Goal: Information Seeking & Learning: Learn about a topic

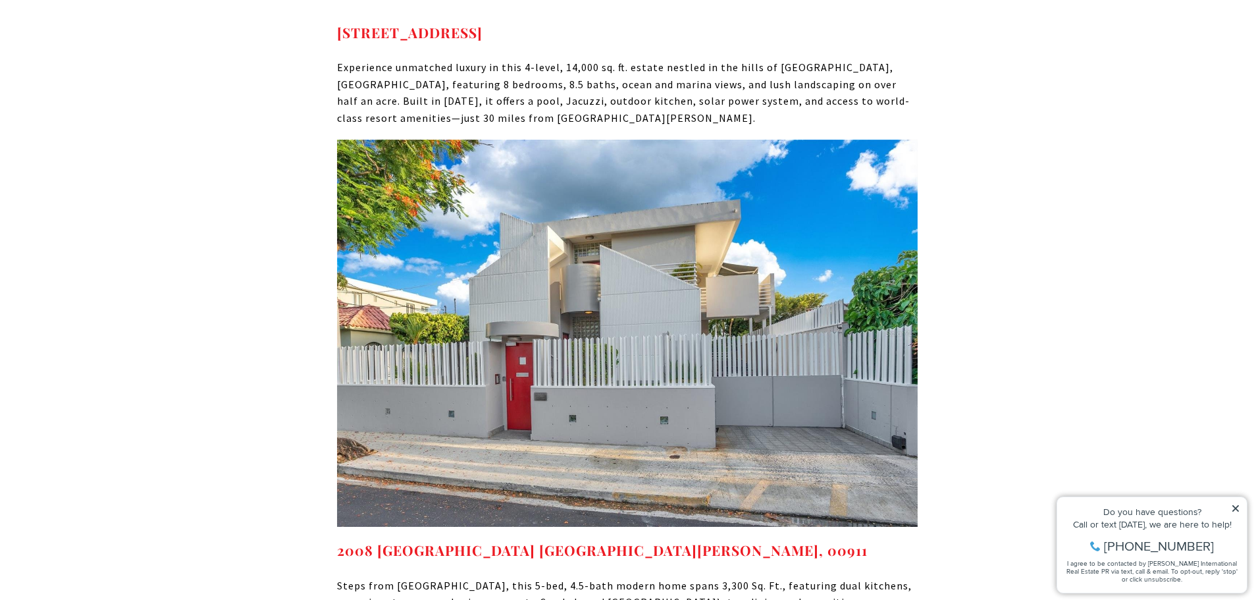
scroll to position [4082, 0]
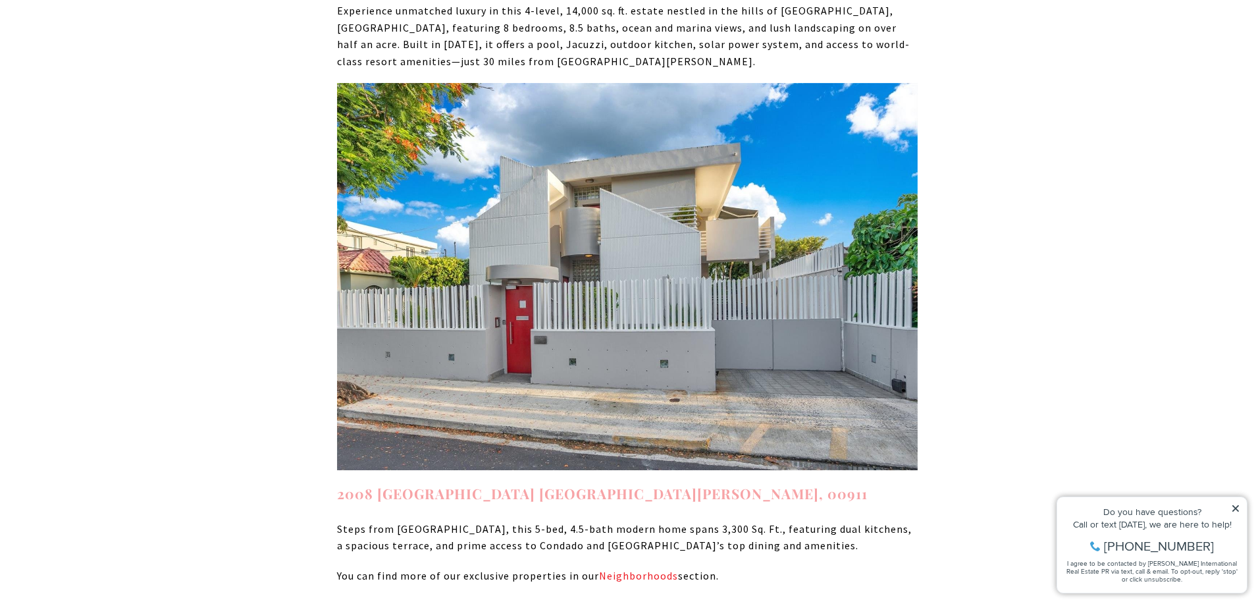
click at [500, 484] on strong "2008 [GEOGRAPHIC_DATA] [GEOGRAPHIC_DATA][PERSON_NAME], 00911" at bounding box center [602, 493] width 531 height 18
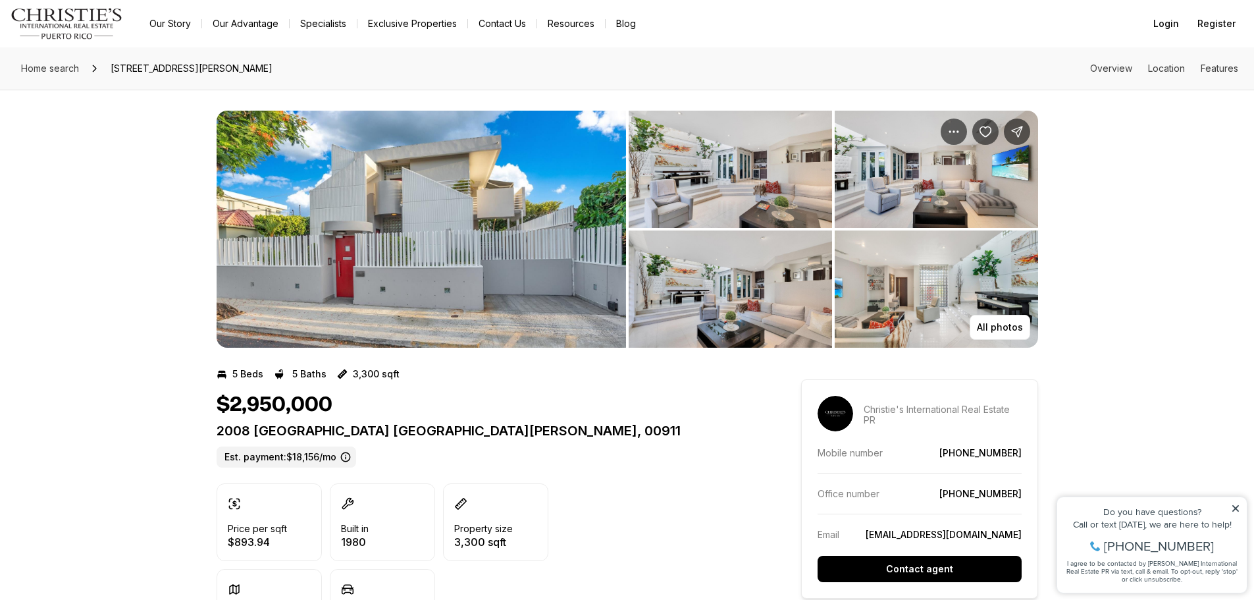
click at [427, 259] on img "View image gallery" at bounding box center [422, 229] width 410 height 237
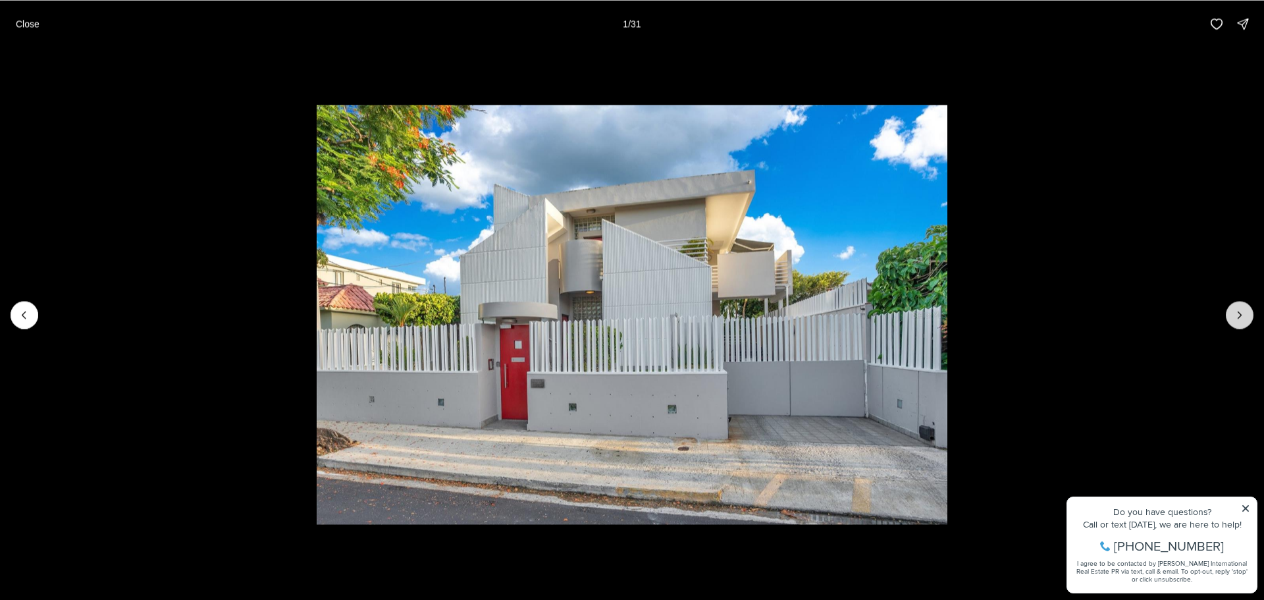
click at [1245, 315] on icon "Next slide" at bounding box center [1239, 314] width 13 height 13
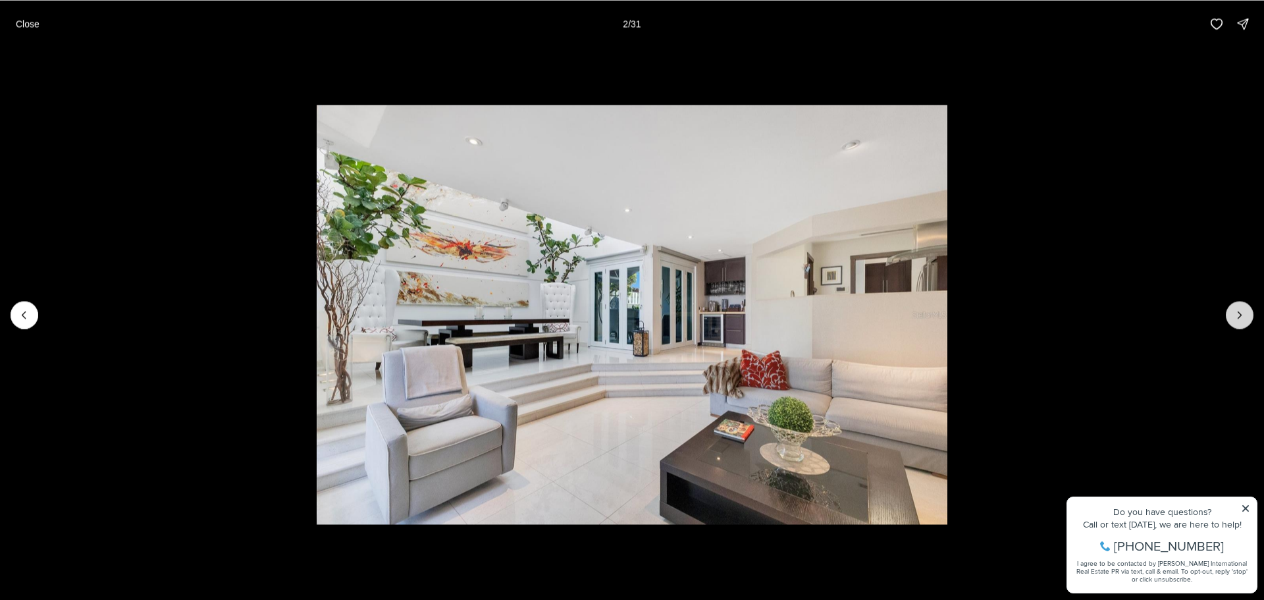
click at [1245, 315] on icon "Next slide" at bounding box center [1239, 314] width 13 height 13
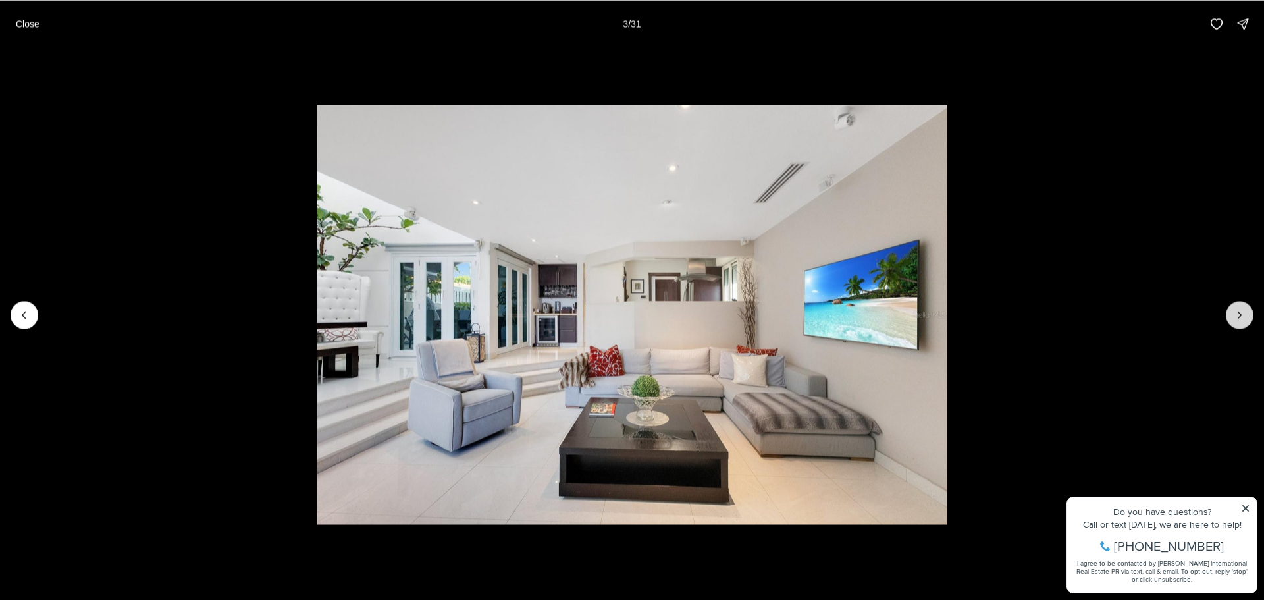
click at [1240, 307] on button "Next slide" at bounding box center [1240, 315] width 28 height 28
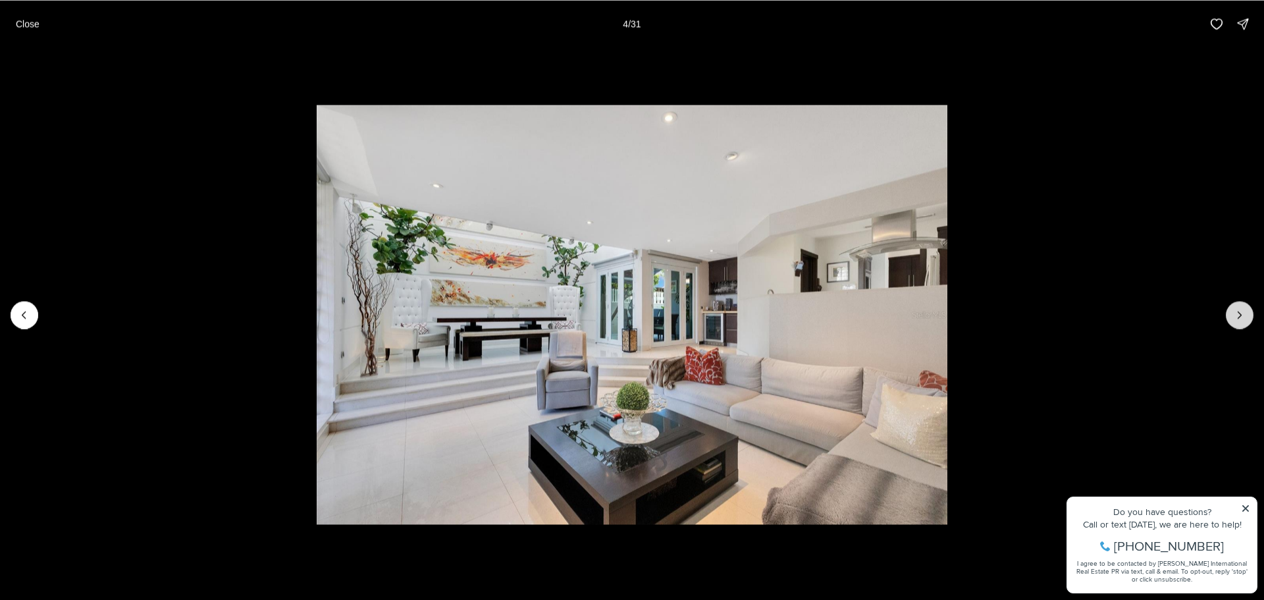
click at [1240, 307] on button "Next slide" at bounding box center [1240, 315] width 28 height 28
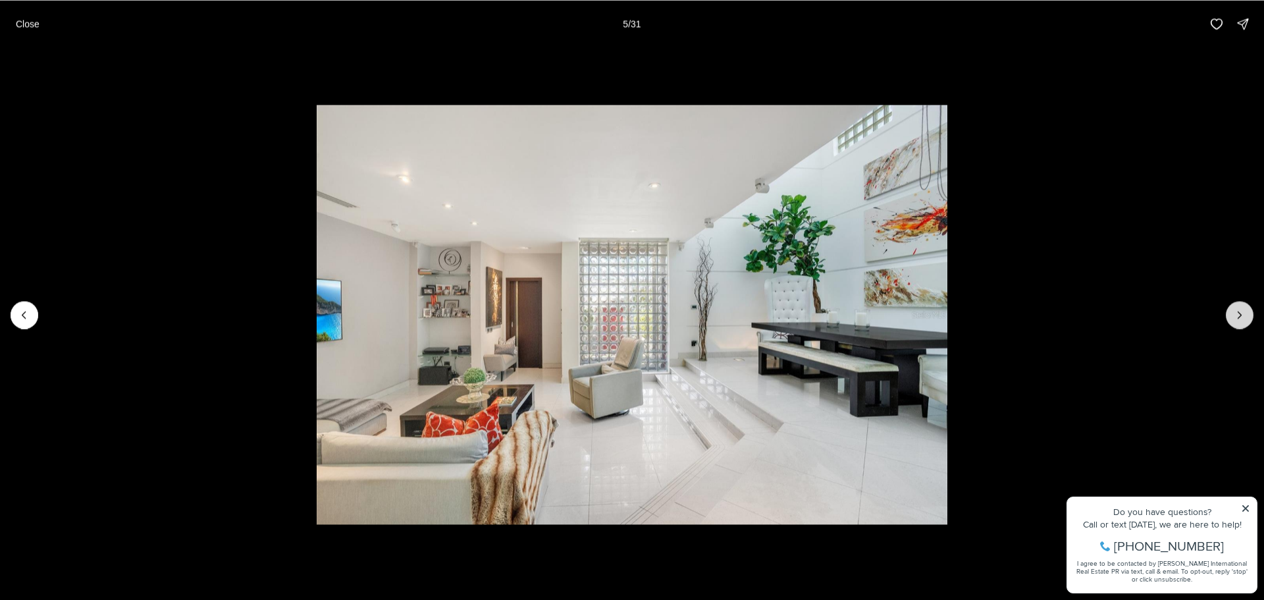
click at [1240, 307] on button "Next slide" at bounding box center [1240, 315] width 28 height 28
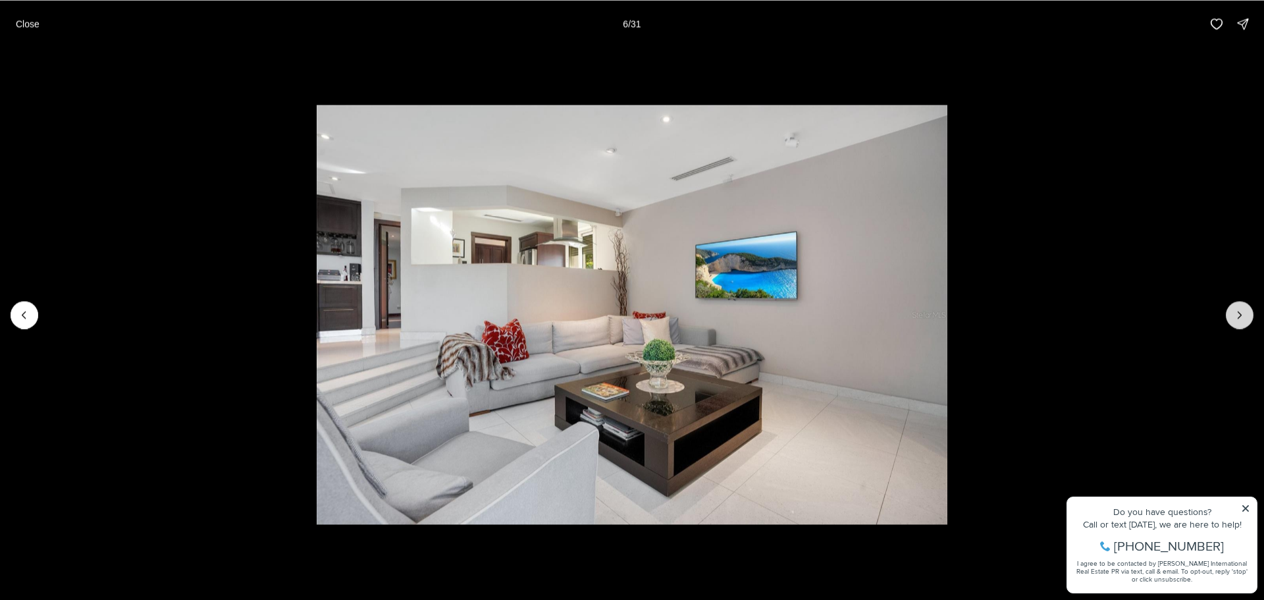
click at [1240, 307] on button "Next slide" at bounding box center [1240, 315] width 28 height 28
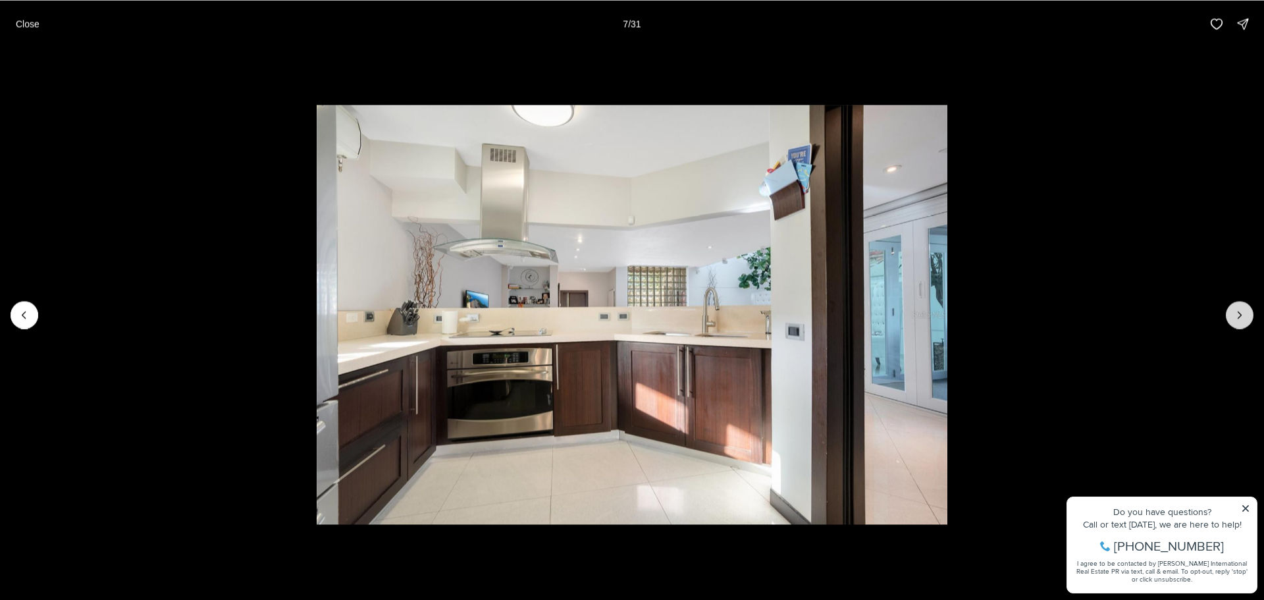
click at [1240, 307] on button "Next slide" at bounding box center [1240, 315] width 28 height 28
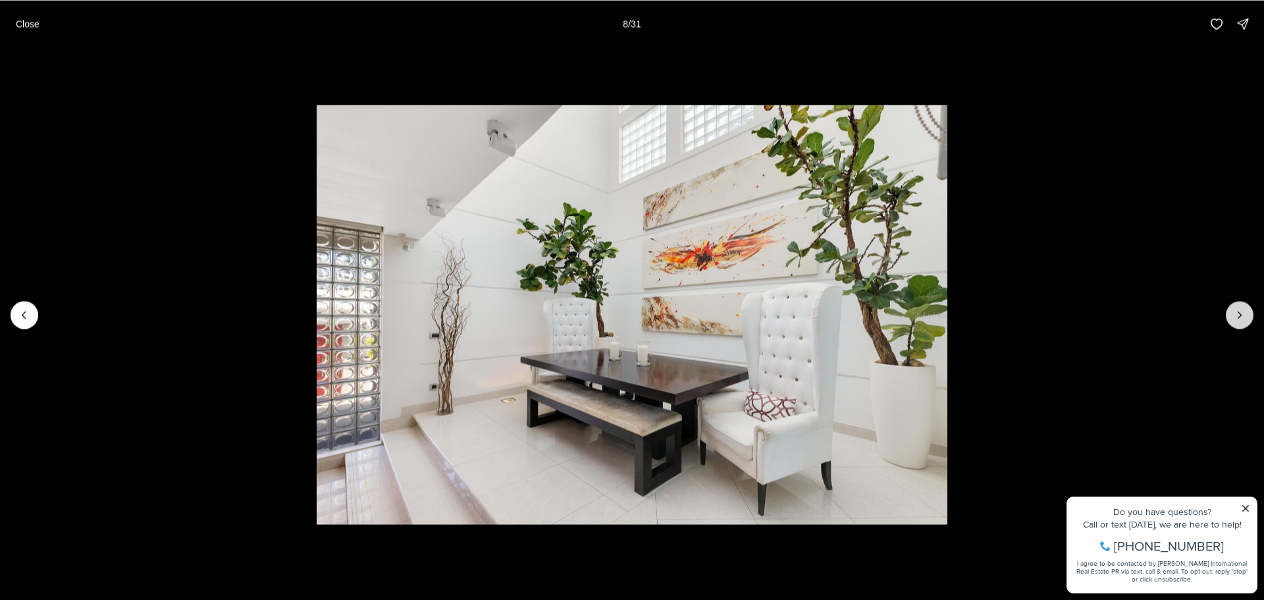
click at [1240, 307] on button "Next slide" at bounding box center [1240, 315] width 28 height 28
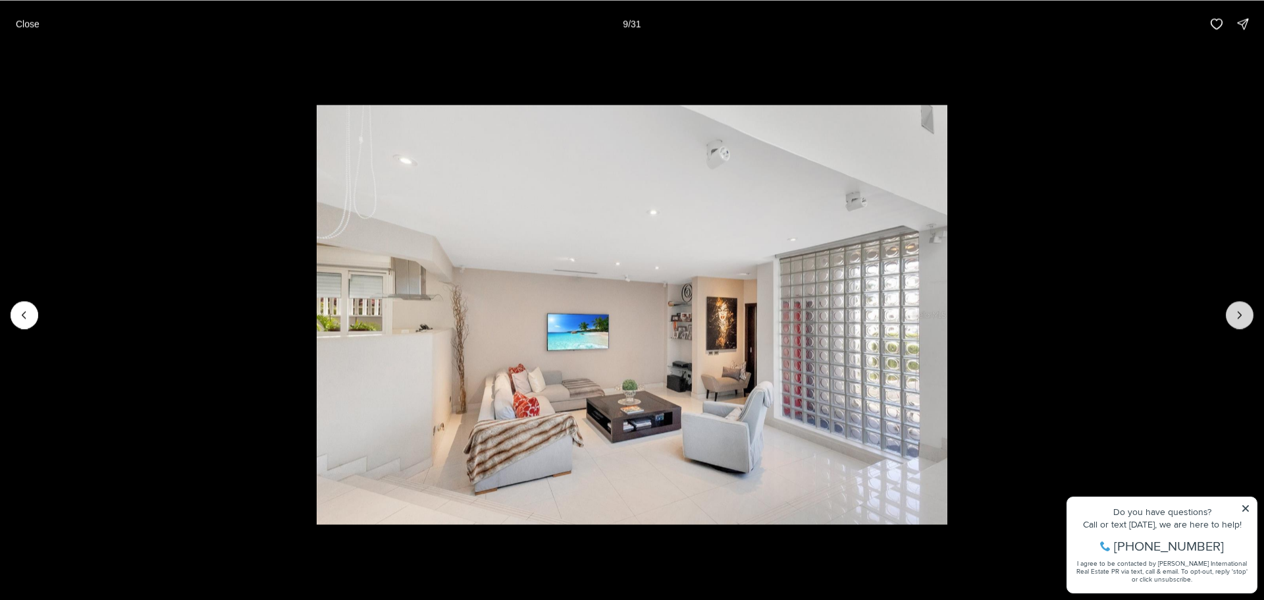
click at [1240, 307] on button "Next slide" at bounding box center [1240, 315] width 28 height 28
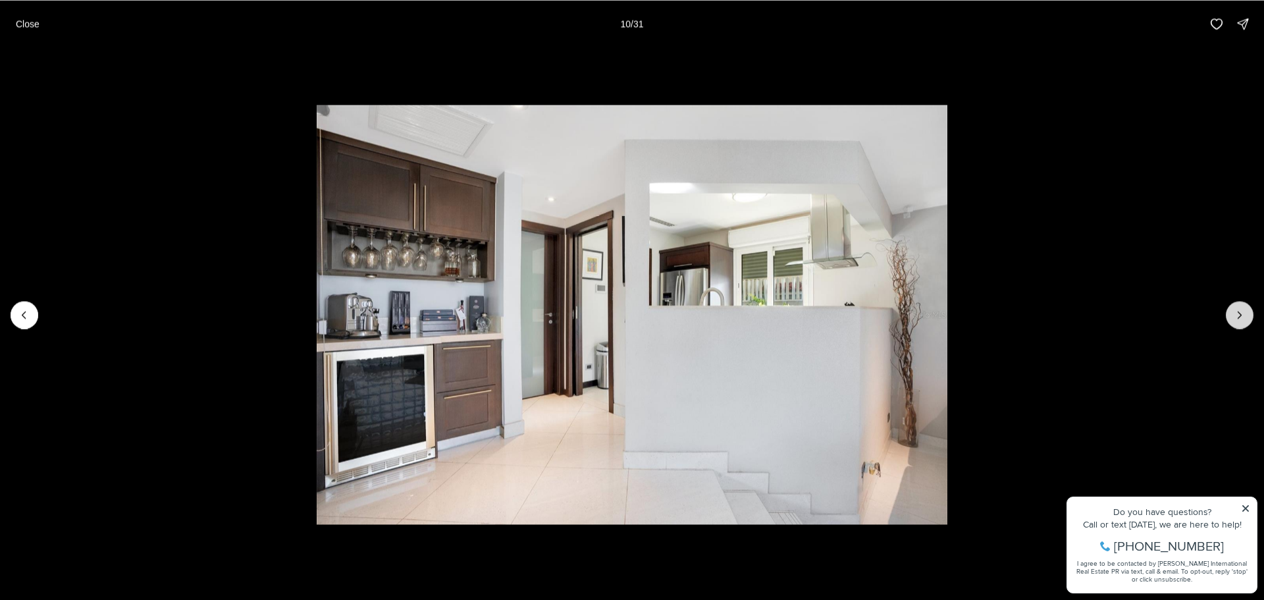
click at [1240, 307] on button "Next slide" at bounding box center [1240, 315] width 28 height 28
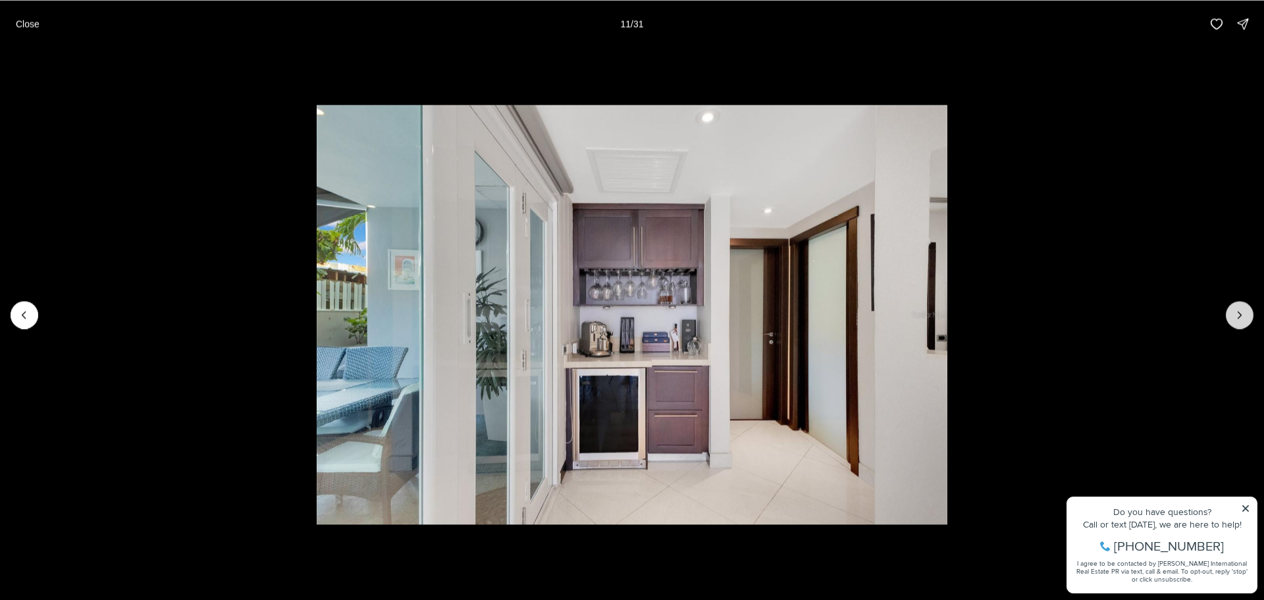
click at [1240, 307] on button "Next slide" at bounding box center [1240, 315] width 28 height 28
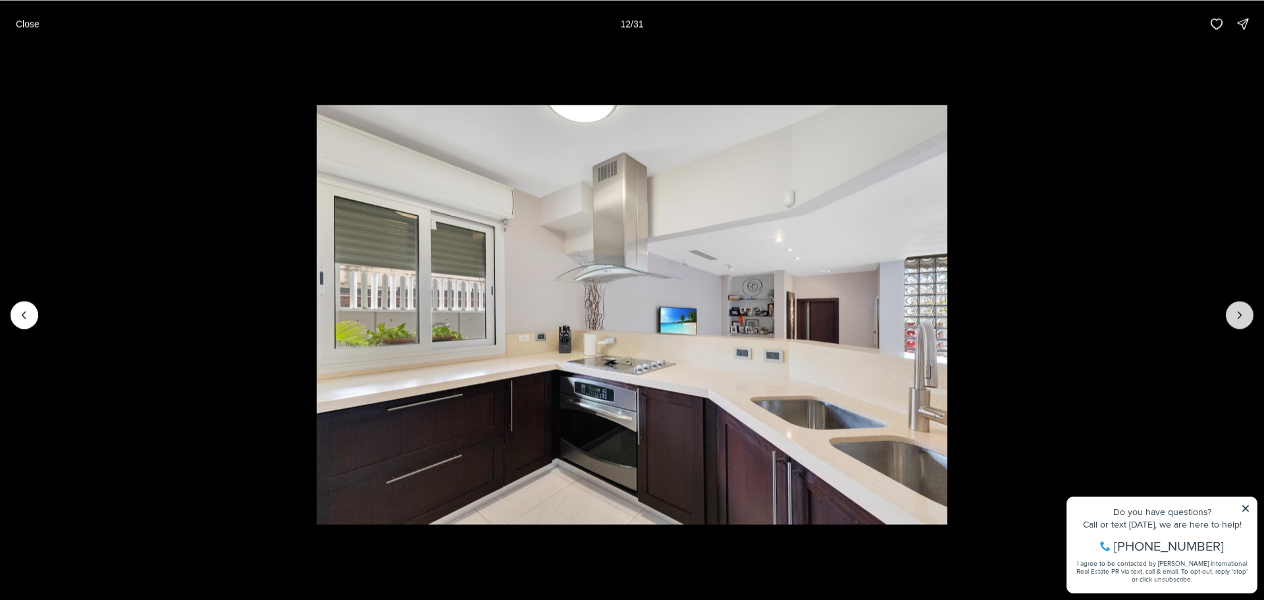
click at [1240, 307] on button "Next slide" at bounding box center [1240, 315] width 28 height 28
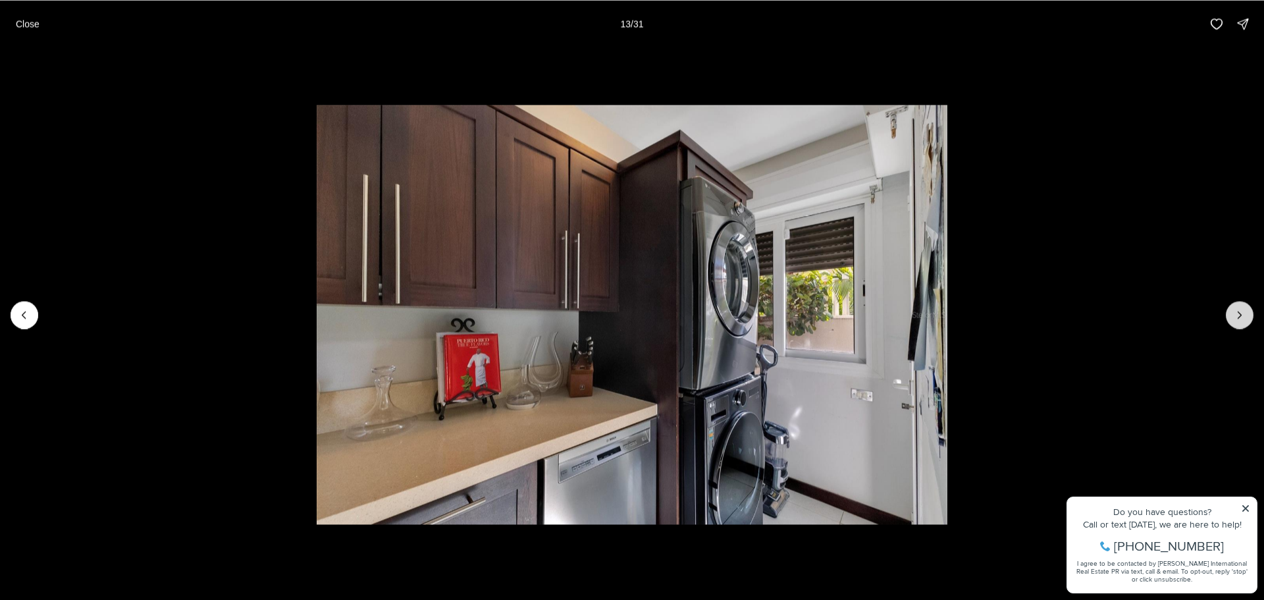
click at [1240, 307] on button "Next slide" at bounding box center [1240, 315] width 28 height 28
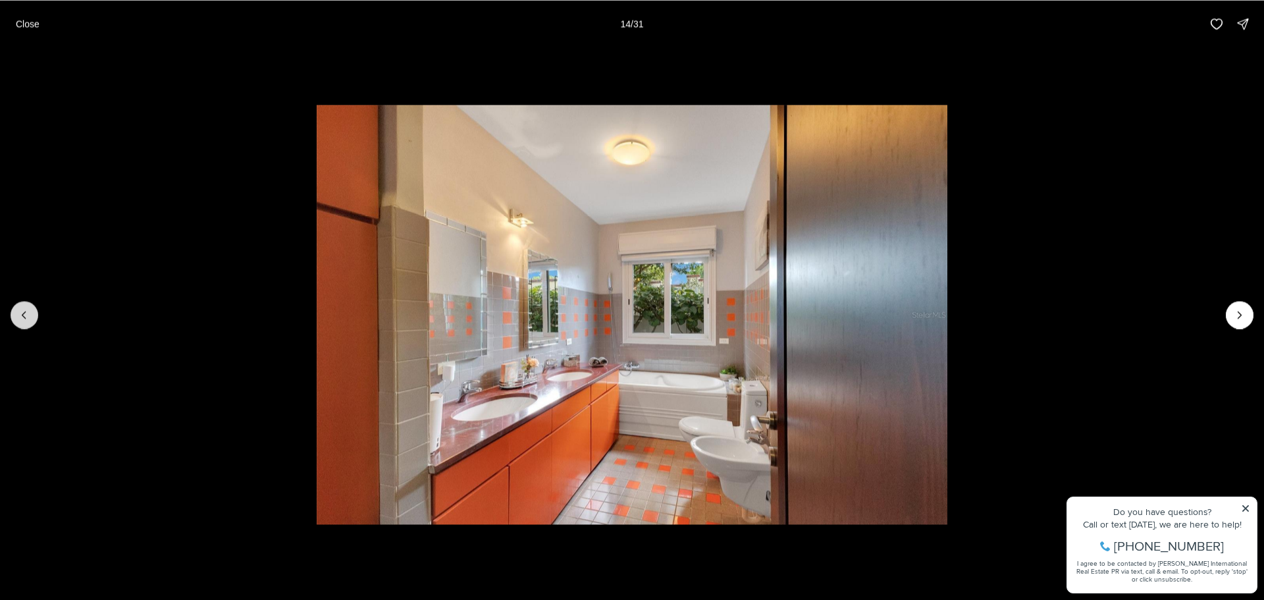
click at [28, 307] on button "Previous slide" at bounding box center [25, 315] width 28 height 28
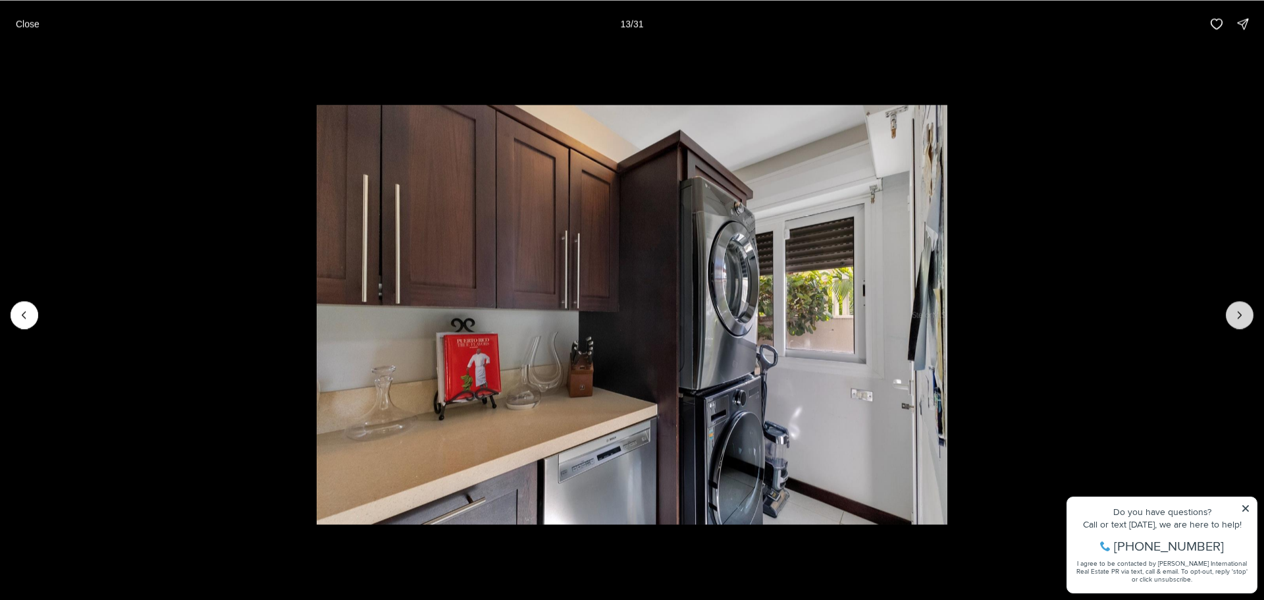
click at [1240, 315] on icon "Next slide" at bounding box center [1239, 314] width 13 height 13
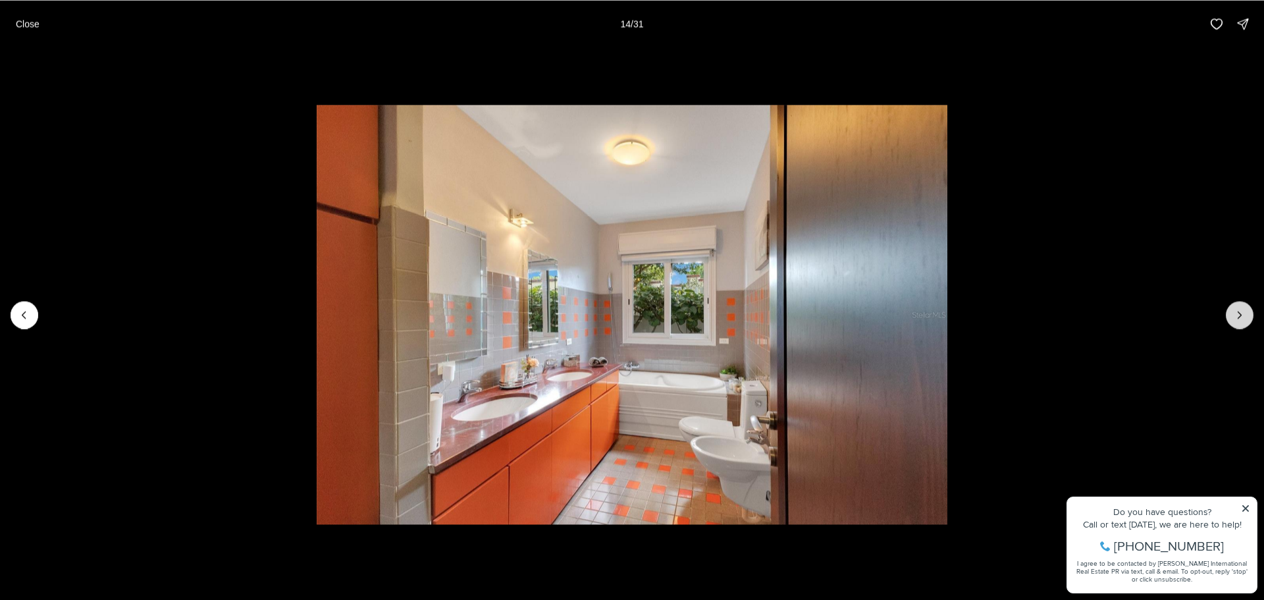
click at [1240, 315] on icon "Next slide" at bounding box center [1239, 314] width 13 height 13
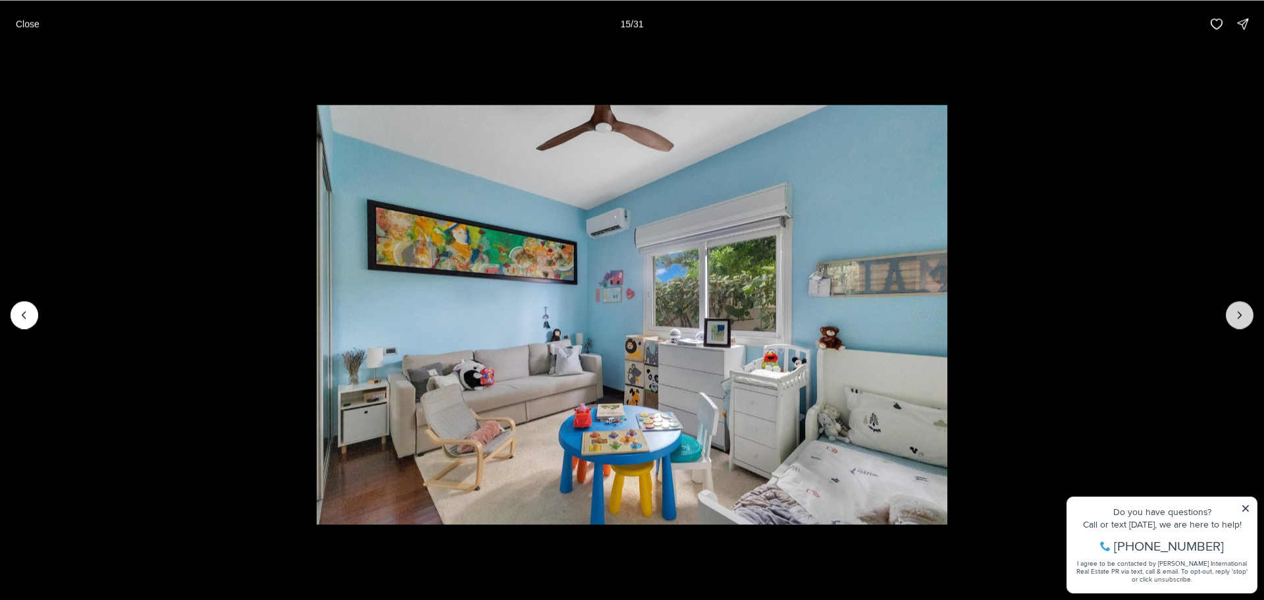
click at [1240, 315] on icon "Next slide" at bounding box center [1239, 314] width 13 height 13
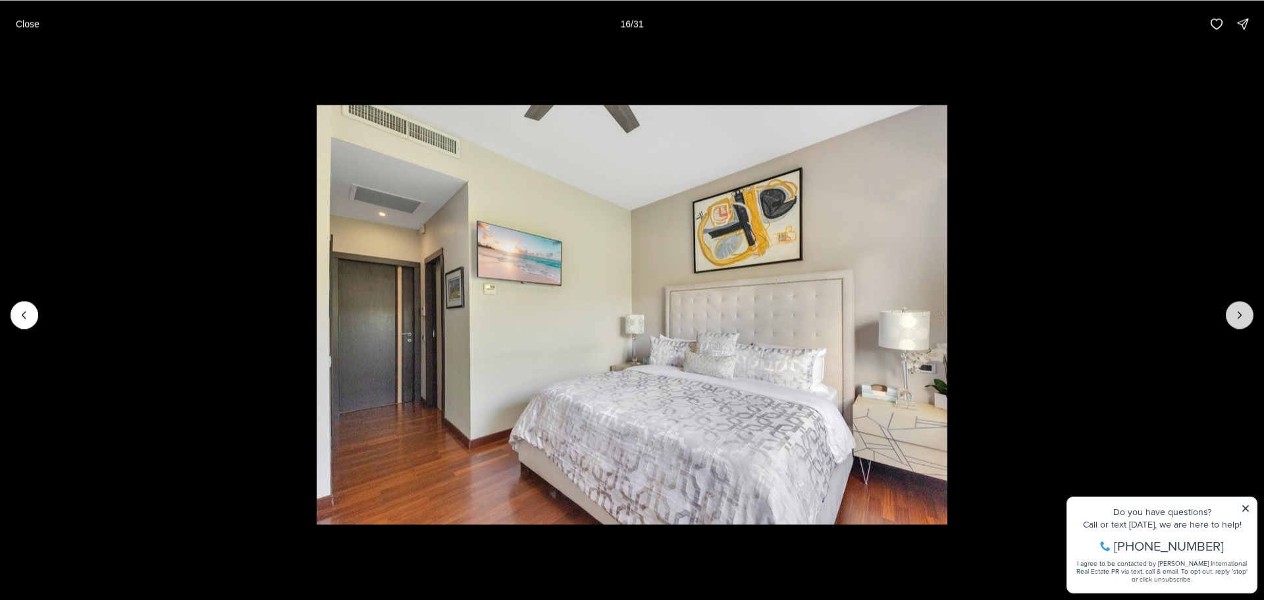
click at [1240, 315] on icon "Next slide" at bounding box center [1239, 314] width 13 height 13
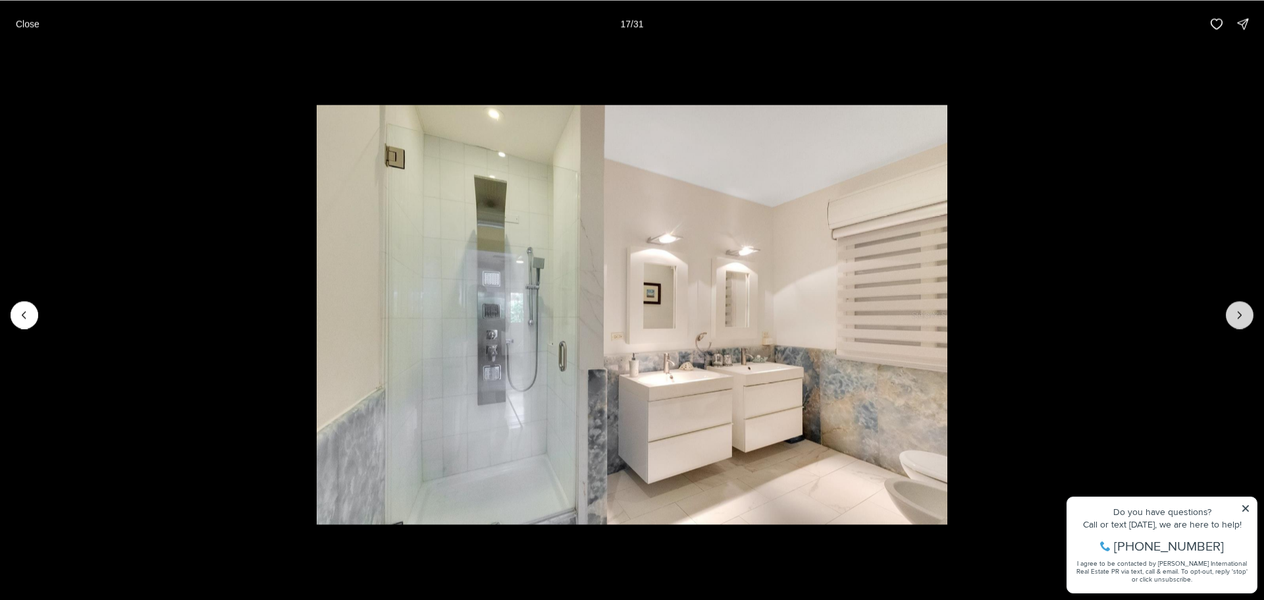
click at [1240, 316] on icon "Next slide" at bounding box center [1239, 314] width 3 height 7
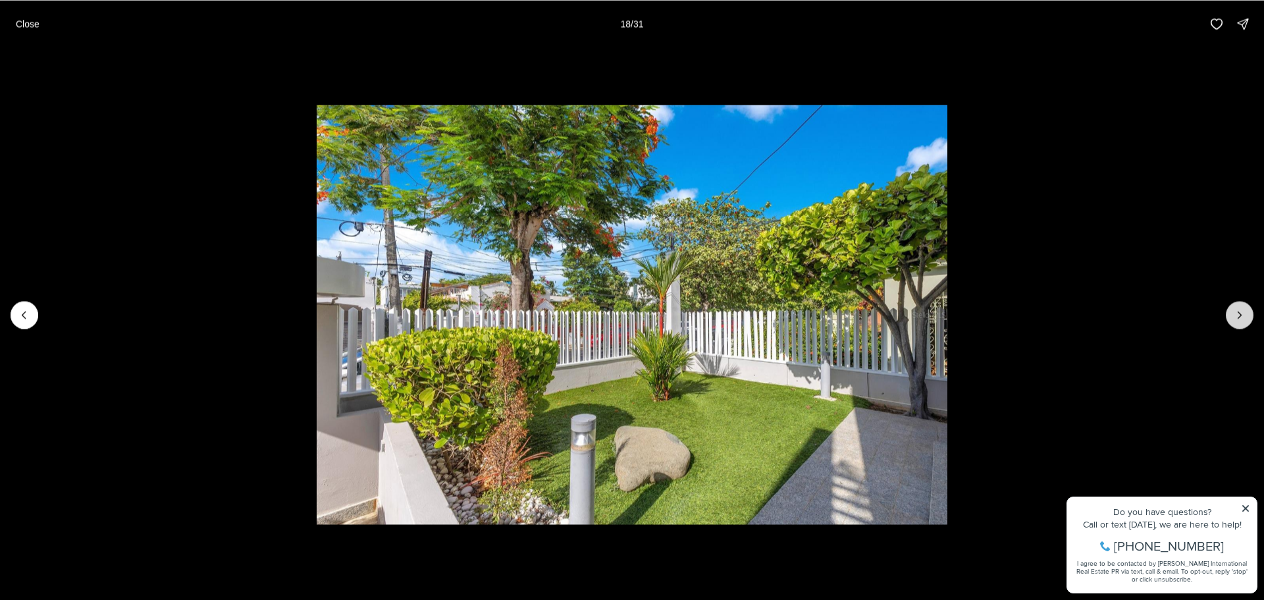
click at [1240, 316] on icon "Next slide" at bounding box center [1239, 314] width 3 height 7
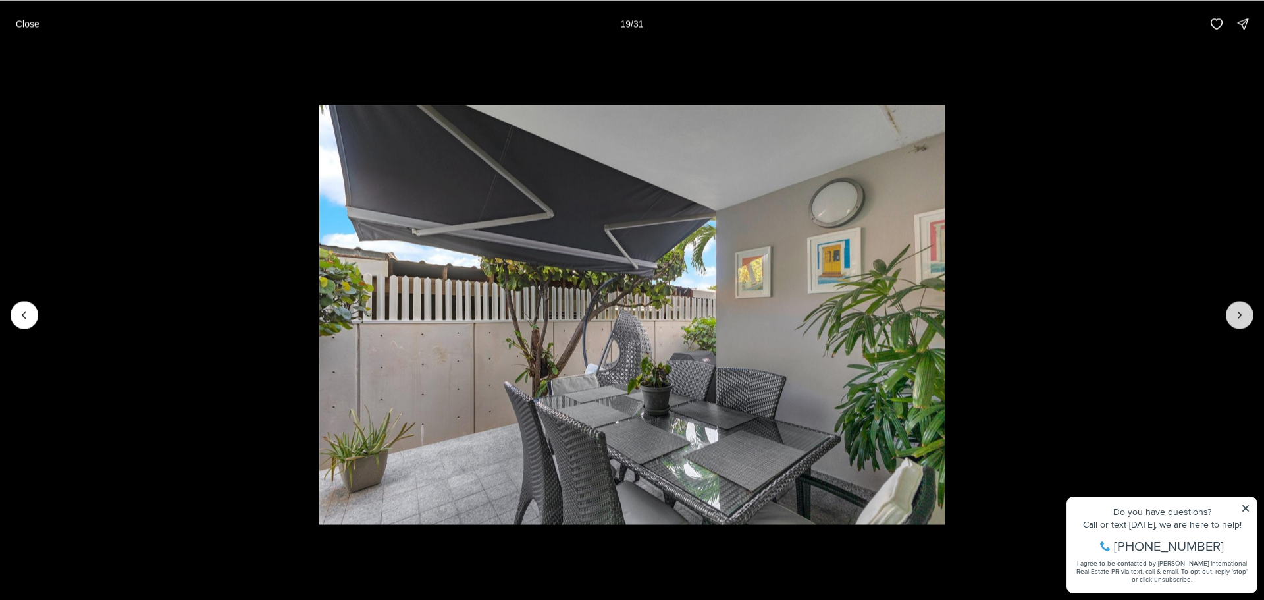
click at [1240, 316] on icon "Next slide" at bounding box center [1239, 314] width 3 height 7
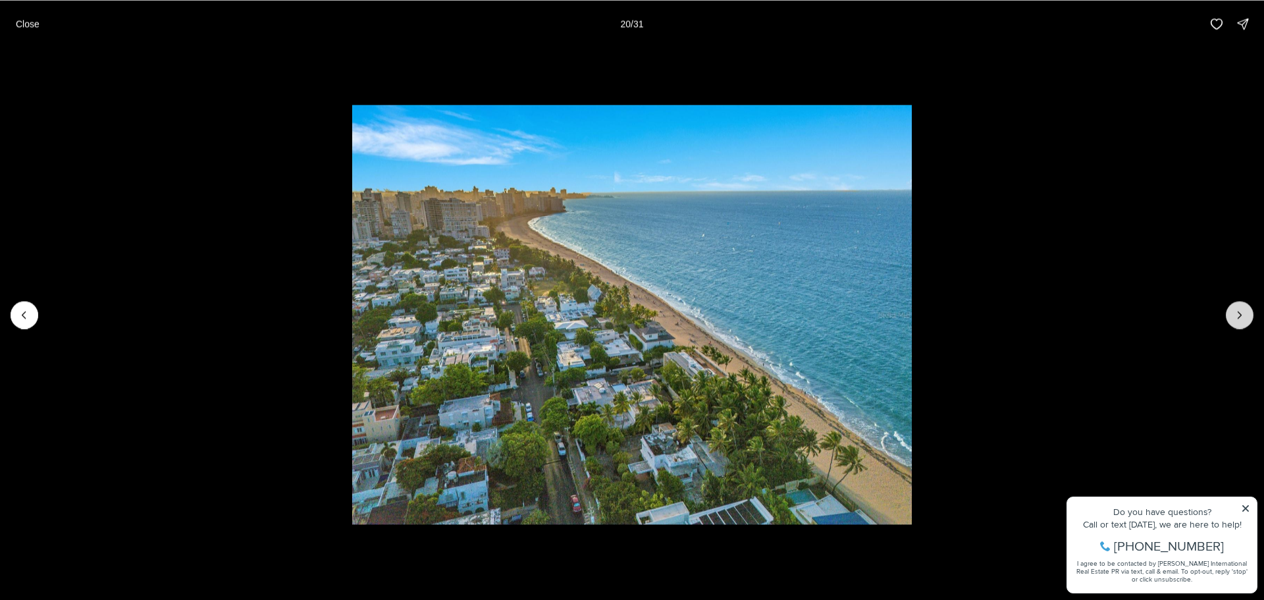
click at [1240, 316] on icon "Next slide" at bounding box center [1239, 314] width 3 height 7
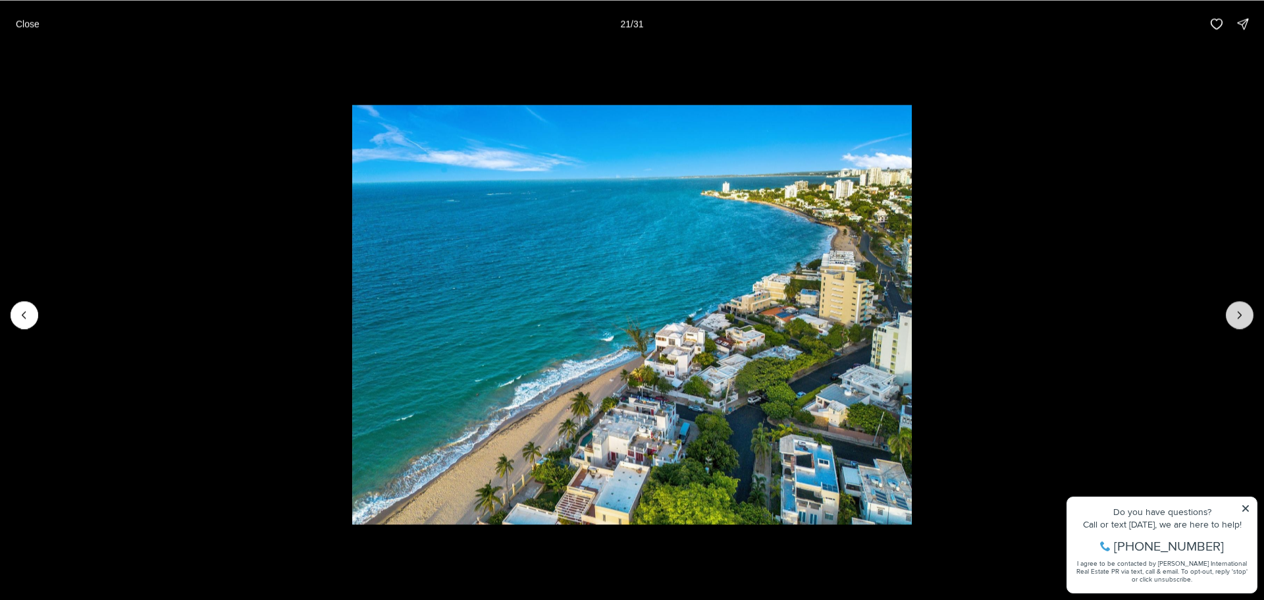
click at [1240, 316] on icon "Next slide" at bounding box center [1239, 314] width 3 height 7
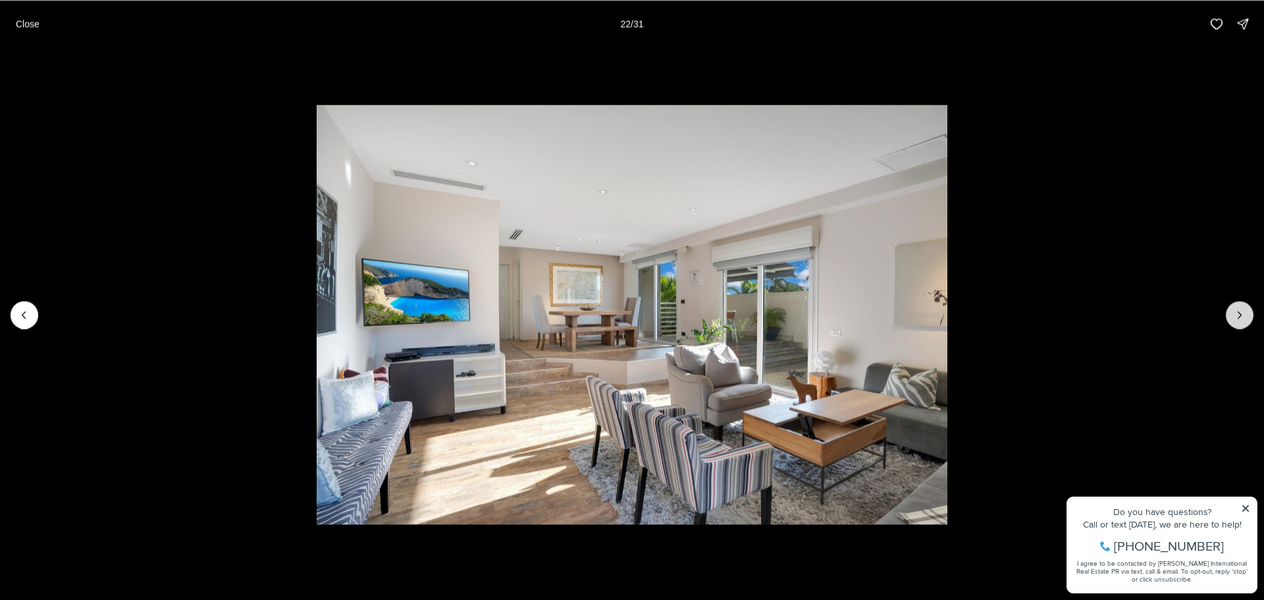
click at [1240, 316] on icon "Next slide" at bounding box center [1239, 314] width 3 height 7
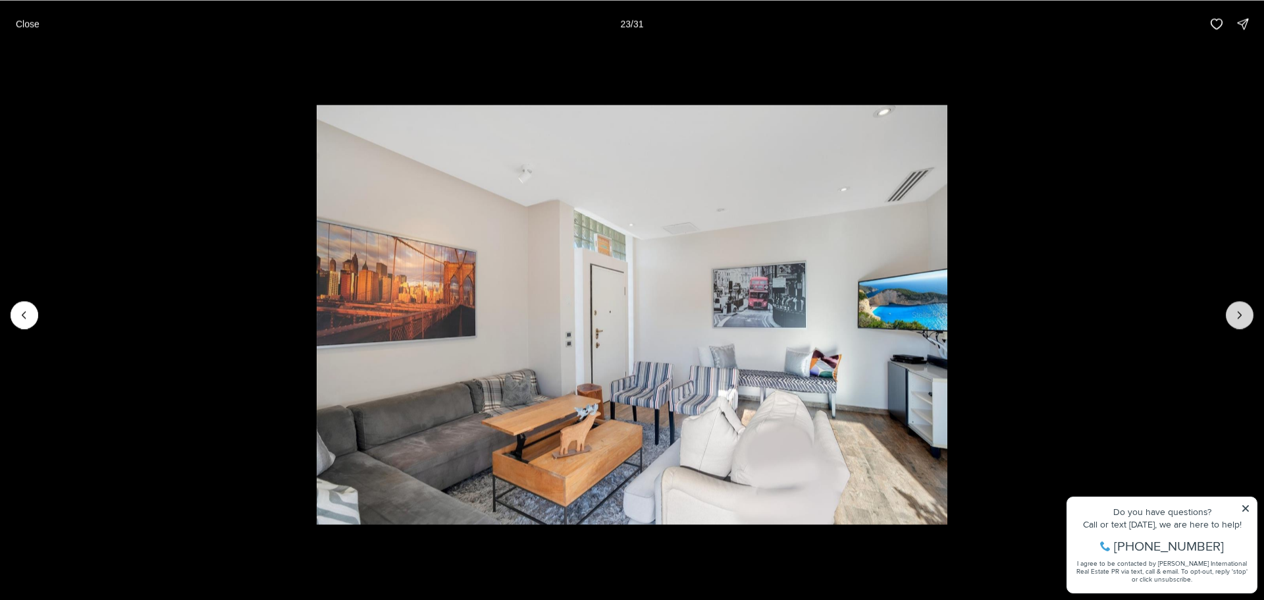
click at [1240, 316] on icon "Next slide" at bounding box center [1239, 314] width 3 height 7
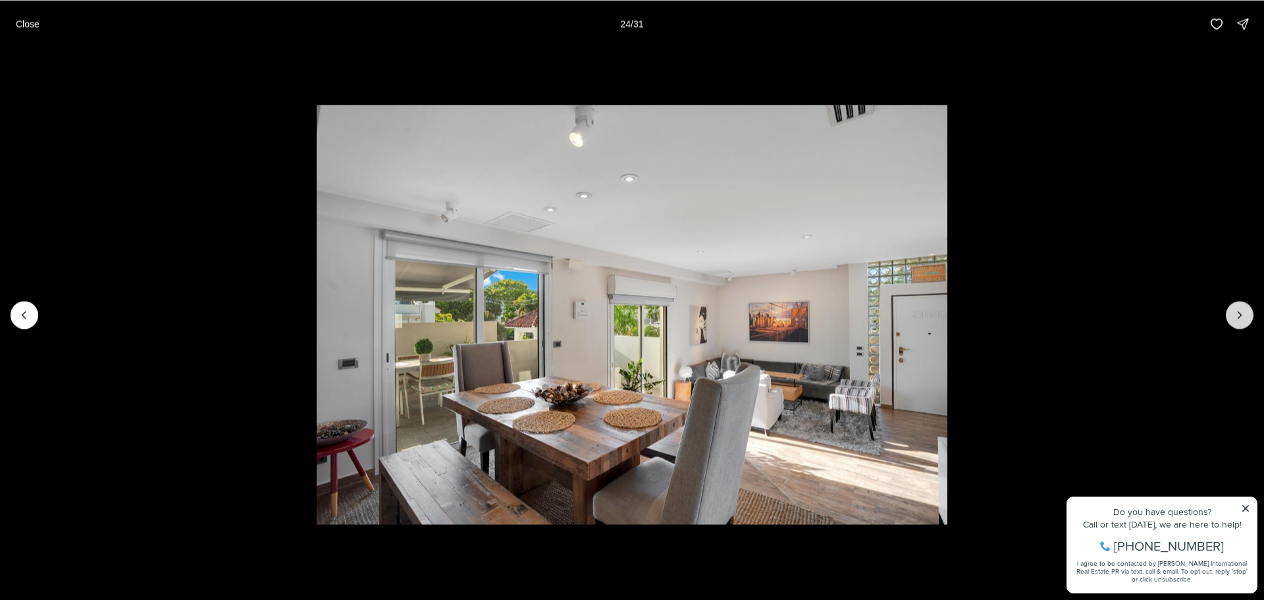
click at [1240, 316] on icon "Next slide" at bounding box center [1239, 314] width 3 height 7
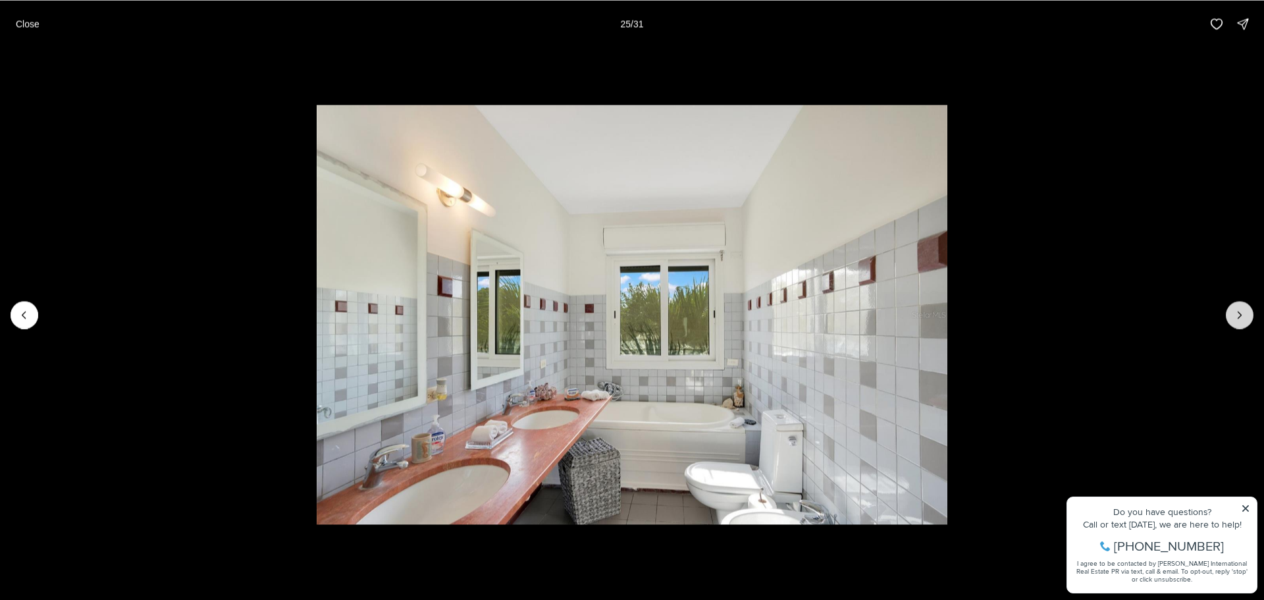
click at [1240, 316] on icon "Next slide" at bounding box center [1239, 314] width 3 height 7
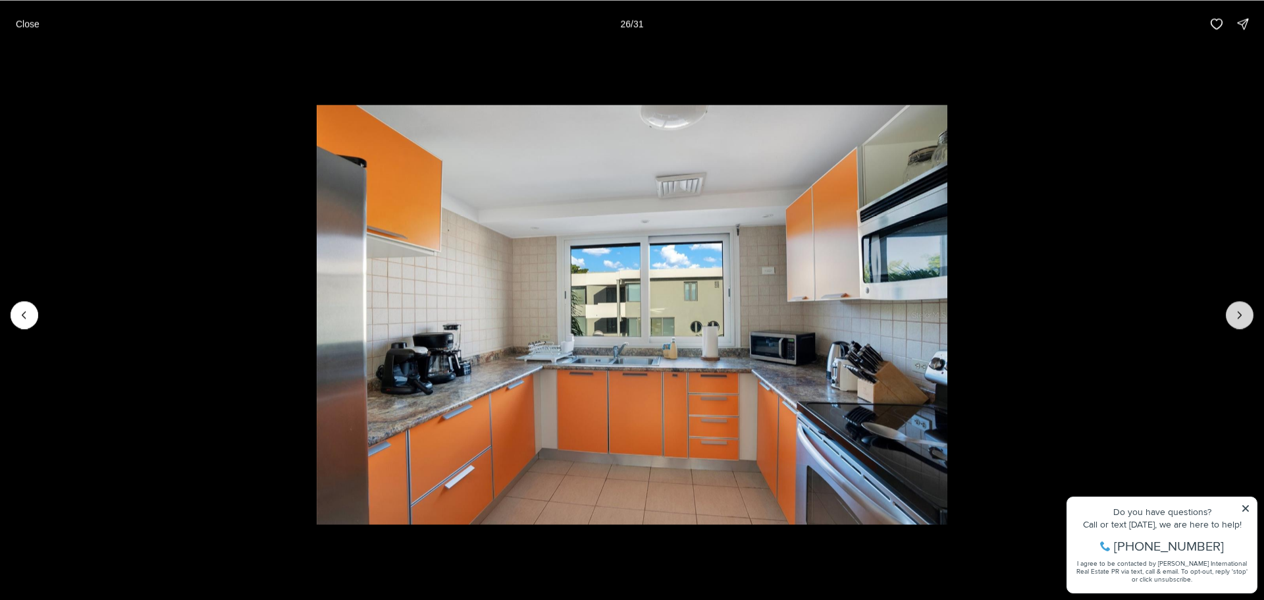
click at [1240, 315] on icon "Next slide" at bounding box center [1239, 314] width 13 height 13
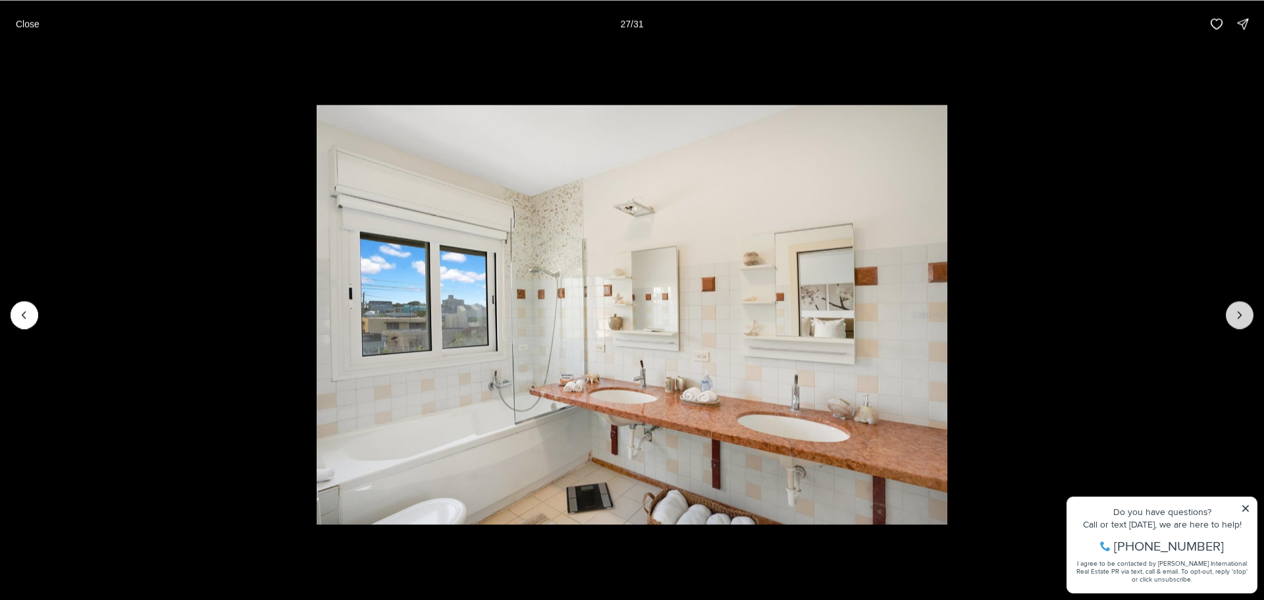
click at [1240, 315] on icon "Next slide" at bounding box center [1239, 314] width 13 height 13
